Goal: Transaction & Acquisition: Book appointment/travel/reservation

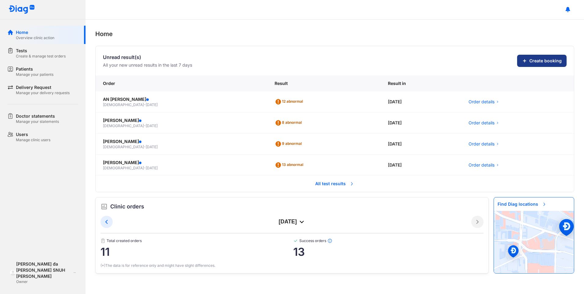
click at [548, 62] on span "Create booking" at bounding box center [545, 61] width 32 height 6
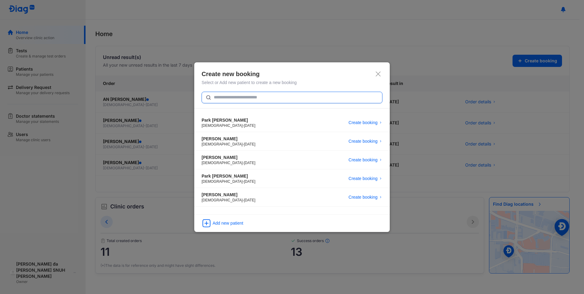
click at [246, 97] on input "text" at bounding box center [296, 97] width 165 height 11
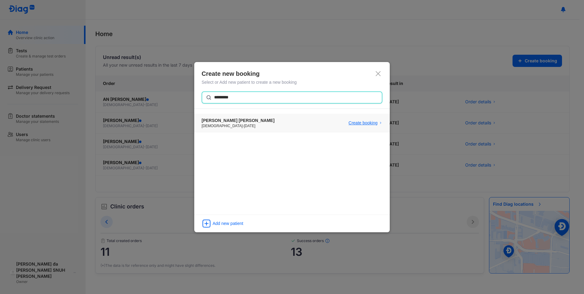
type input "********"
click at [363, 120] on span "Create booking" at bounding box center [363, 123] width 29 height 6
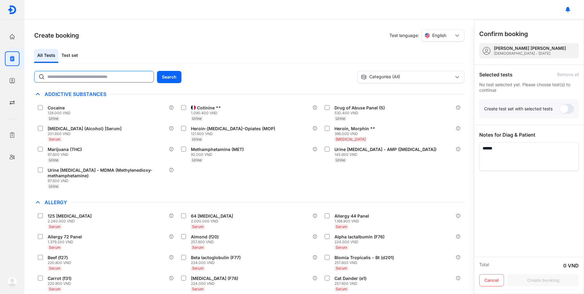
click at [69, 78] on input "text" at bounding box center [98, 76] width 103 height 11
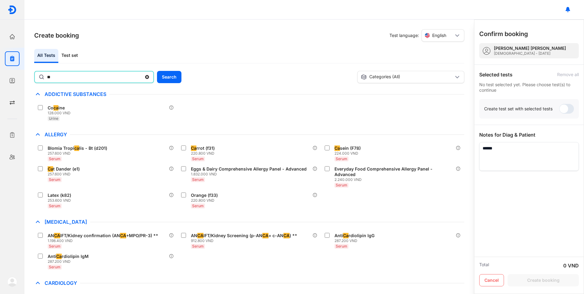
type input "*"
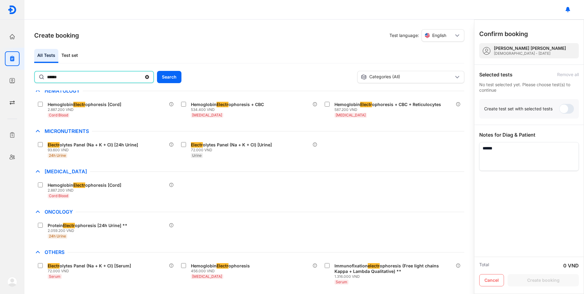
scroll to position [105, 0]
drag, startPoint x: 65, startPoint y: 75, endPoint x: 14, endPoint y: 79, distance: 51.5
click at [19, 75] on div "Home Overview clinic action Tests Create & manage test orders Patients Manage y…" at bounding box center [292, 147] width 584 height 294
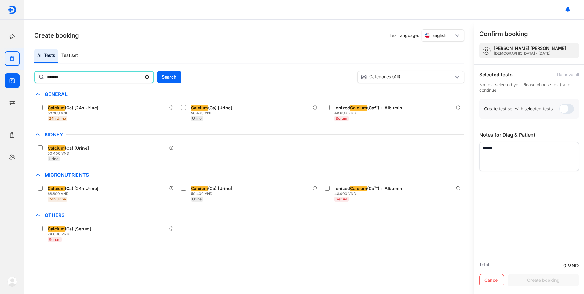
scroll to position [0, 0]
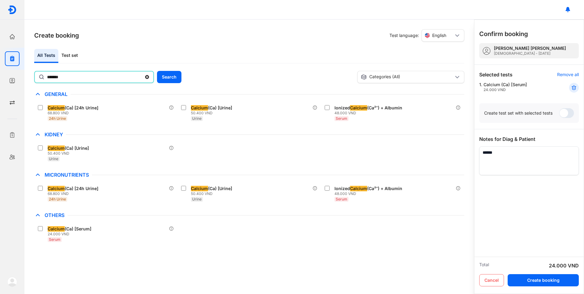
drag, startPoint x: 69, startPoint y: 78, endPoint x: 37, endPoint y: 76, distance: 31.8
click at [37, 76] on div "*******" at bounding box center [94, 77] width 120 height 12
click at [47, 76] on input "*******" at bounding box center [94, 76] width 95 height 11
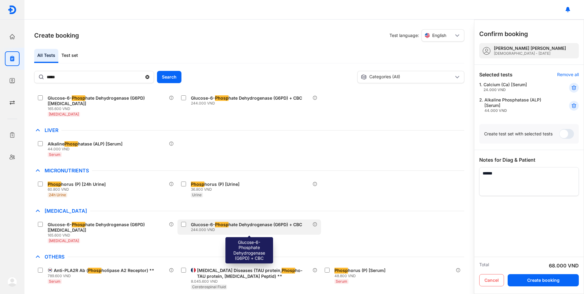
scroll to position [136, 0]
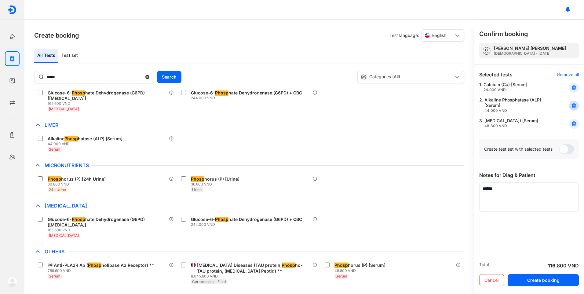
click at [575, 105] on icon at bounding box center [574, 106] width 6 height 6
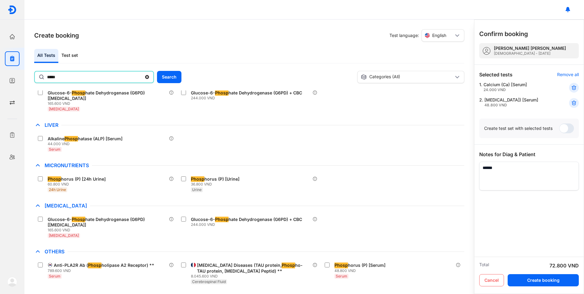
drag, startPoint x: 62, startPoint y: 79, endPoint x: 28, endPoint y: 75, distance: 34.4
click at [28, 75] on div "Create booking Test language: English All Tests Test set ***** Search Categorie…" at bounding box center [249, 157] width 450 height 274
type input "**"
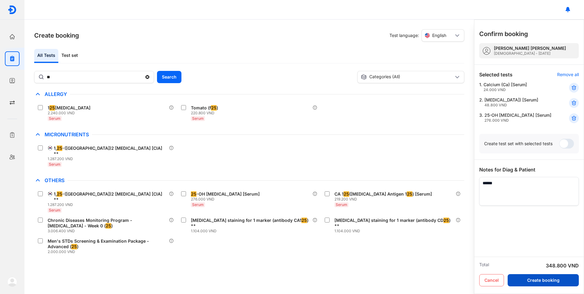
click at [551, 277] on button "Create booking" at bounding box center [543, 280] width 71 height 12
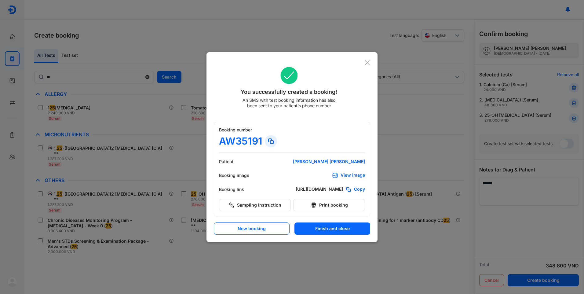
click at [348, 175] on div "View image" at bounding box center [353, 175] width 24 height 6
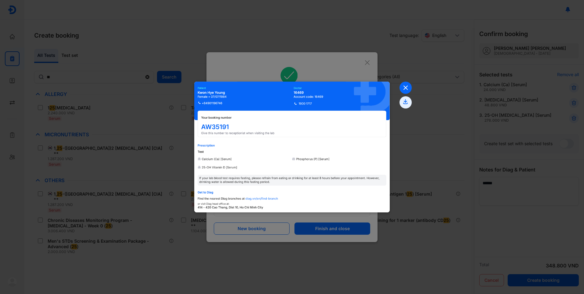
click at [410, 85] on icon at bounding box center [406, 88] width 12 height 12
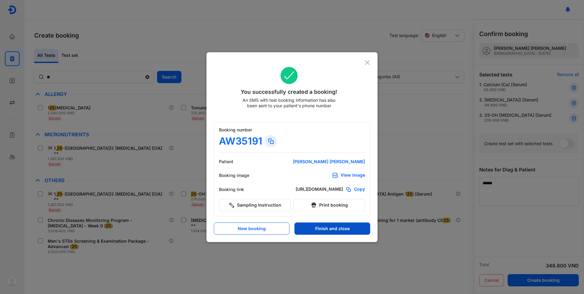
drag, startPoint x: 367, startPoint y: 63, endPoint x: 323, endPoint y: 225, distance: 167.7
click at [323, 224] on div "You successfully created a booking! An SMS with test booking information has al…" at bounding box center [291, 147] width 171 height 190
click at [323, 228] on button "Finish and close" at bounding box center [332, 228] width 76 height 12
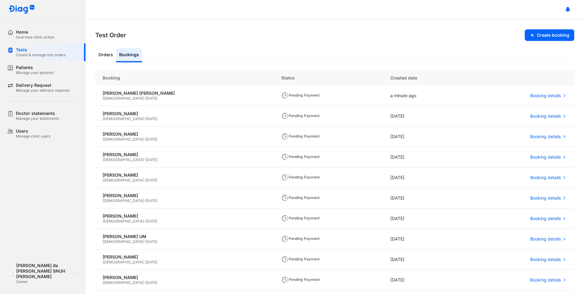
click at [295, 5] on div at bounding box center [335, 10] width 498 height 20
click at [219, 53] on div "Orders Bookings" at bounding box center [334, 55] width 479 height 15
click at [30, 71] on div "Manage your patients" at bounding box center [35, 72] width 38 height 5
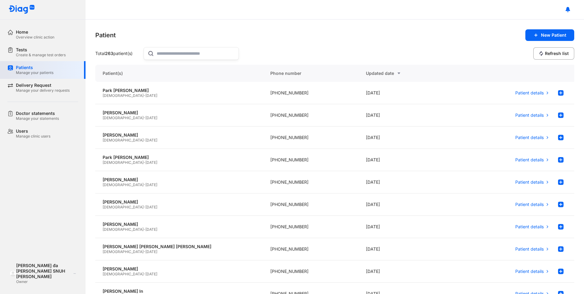
click at [38, 71] on div "Manage your patients" at bounding box center [35, 72] width 38 height 5
